Goal: Information Seeking & Learning: Learn about a topic

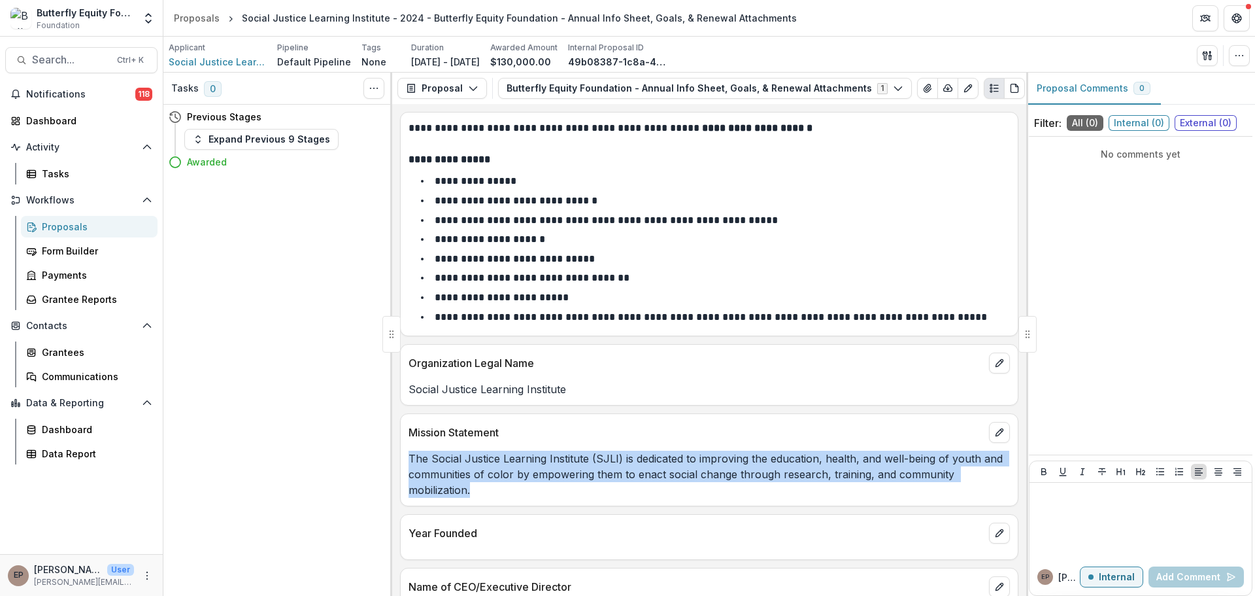
scroll to position [196, 0]
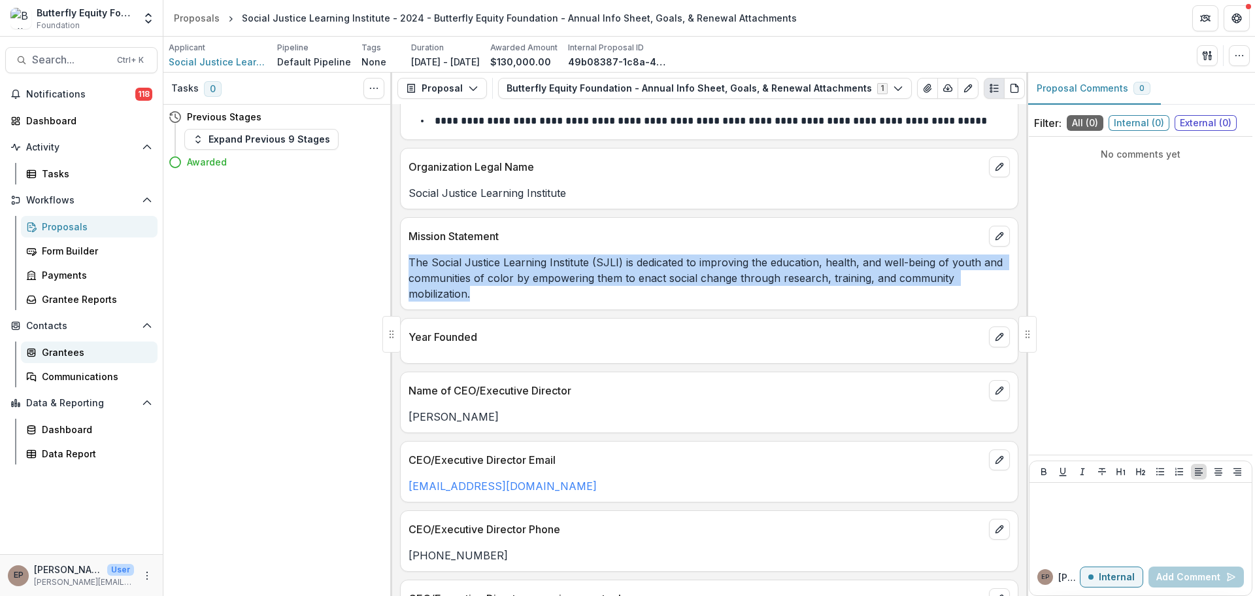
click at [67, 358] on div "Grantees" at bounding box center [94, 352] width 105 height 14
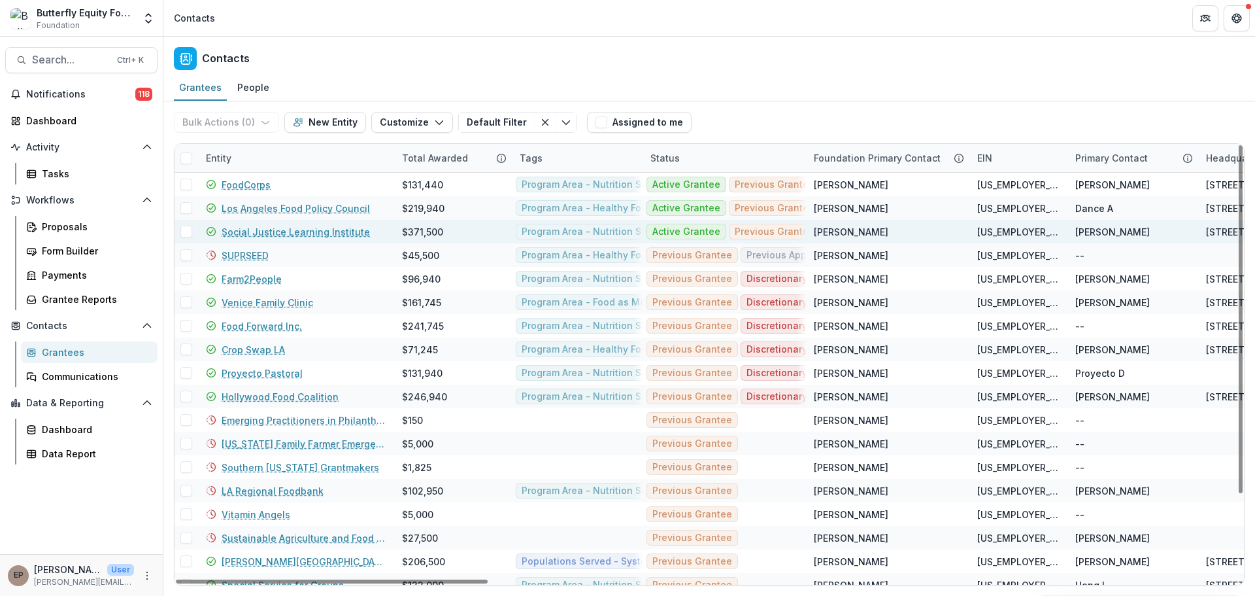
click at [251, 226] on link "Social Justice Learning Institute" at bounding box center [296, 232] width 148 height 14
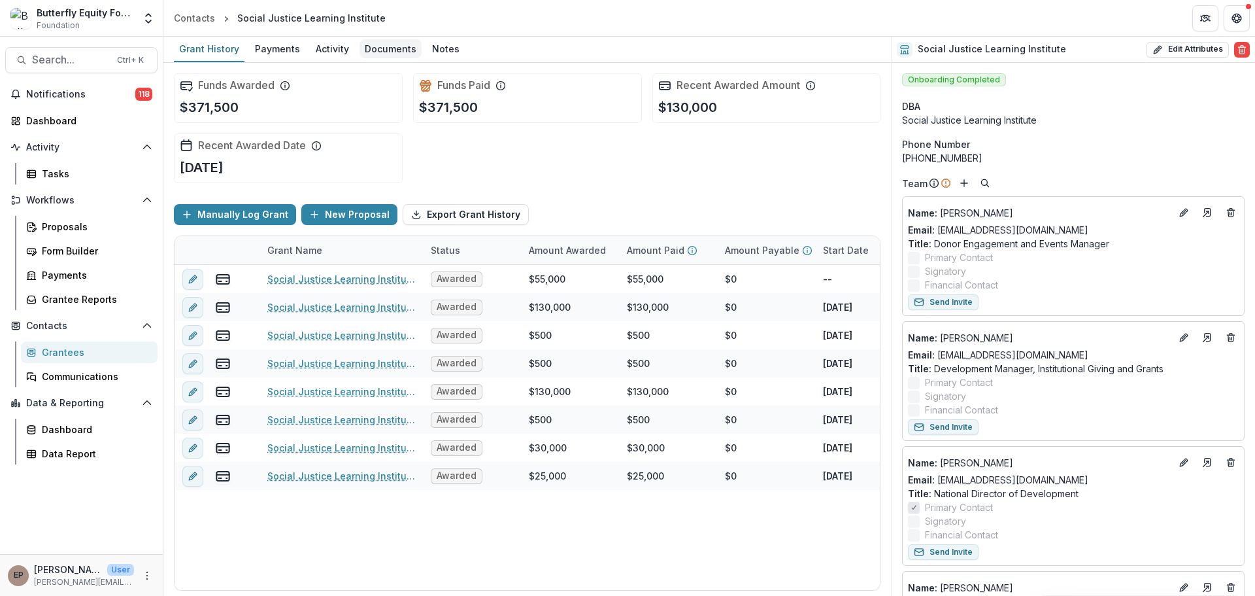
click at [366, 44] on div "Documents" at bounding box center [391, 48] width 62 height 19
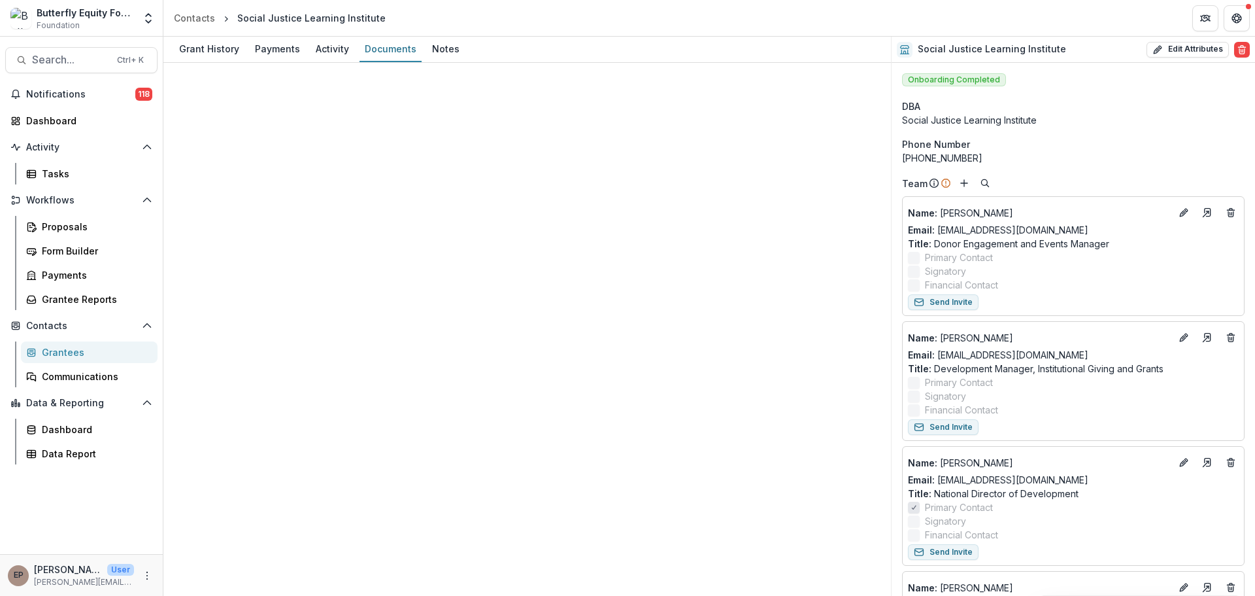
drag, startPoint x: 975, startPoint y: 54, endPoint x: 988, endPoint y: 56, distance: 13.8
click at [10, 595] on button "Close" at bounding box center [5, 604] width 10 height 16
